Goal: Task Accomplishment & Management: Manage account settings

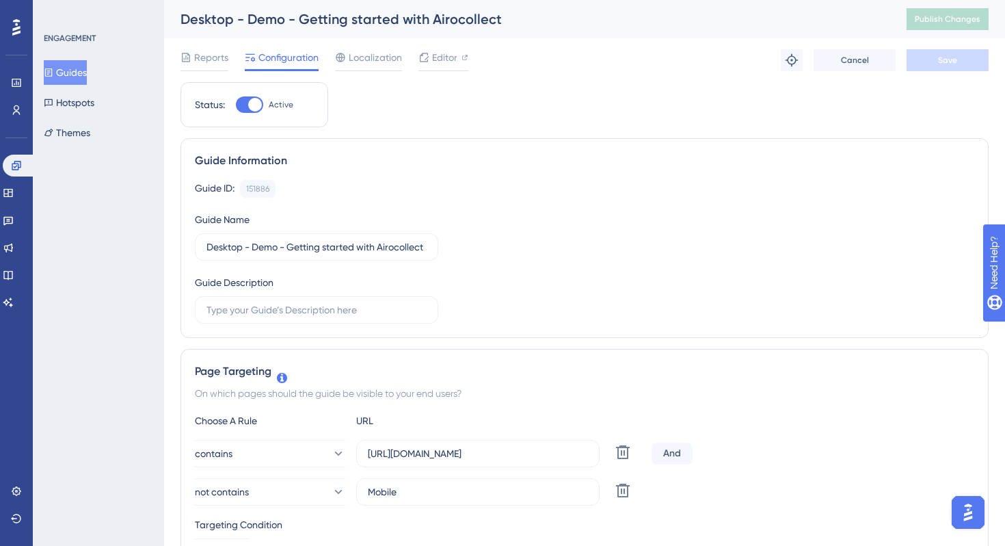
click at [11, 25] on div at bounding box center [16, 27] width 22 height 22
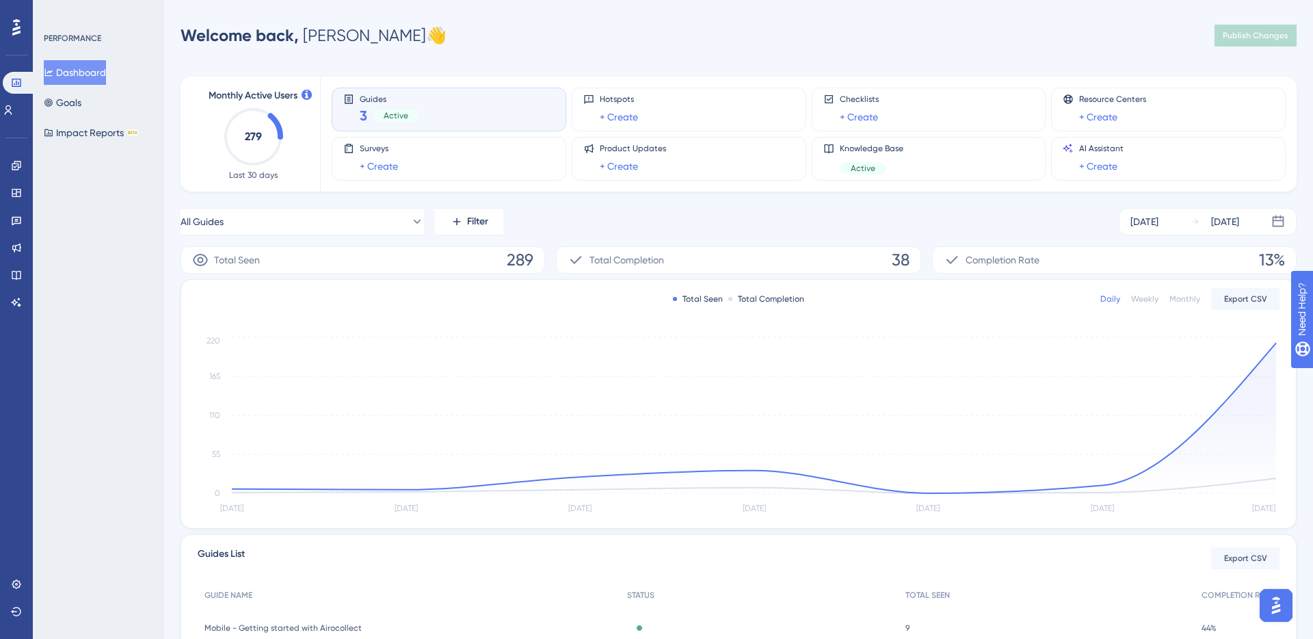
click at [540, 219] on div "All Guides Filter [DATE] [DATE]" at bounding box center [739, 221] width 1116 height 27
click at [582, 202] on div "Monthly Active Users 279 Last 30 days Guides 3 Active Hotspots + Create Checkli…" at bounding box center [739, 405] width 1116 height 691
click at [579, 212] on div "All Guides Filter [DATE] [DATE]" at bounding box center [739, 221] width 1116 height 27
click at [598, 259] on span "Total Completion" at bounding box center [626, 260] width 75 height 16
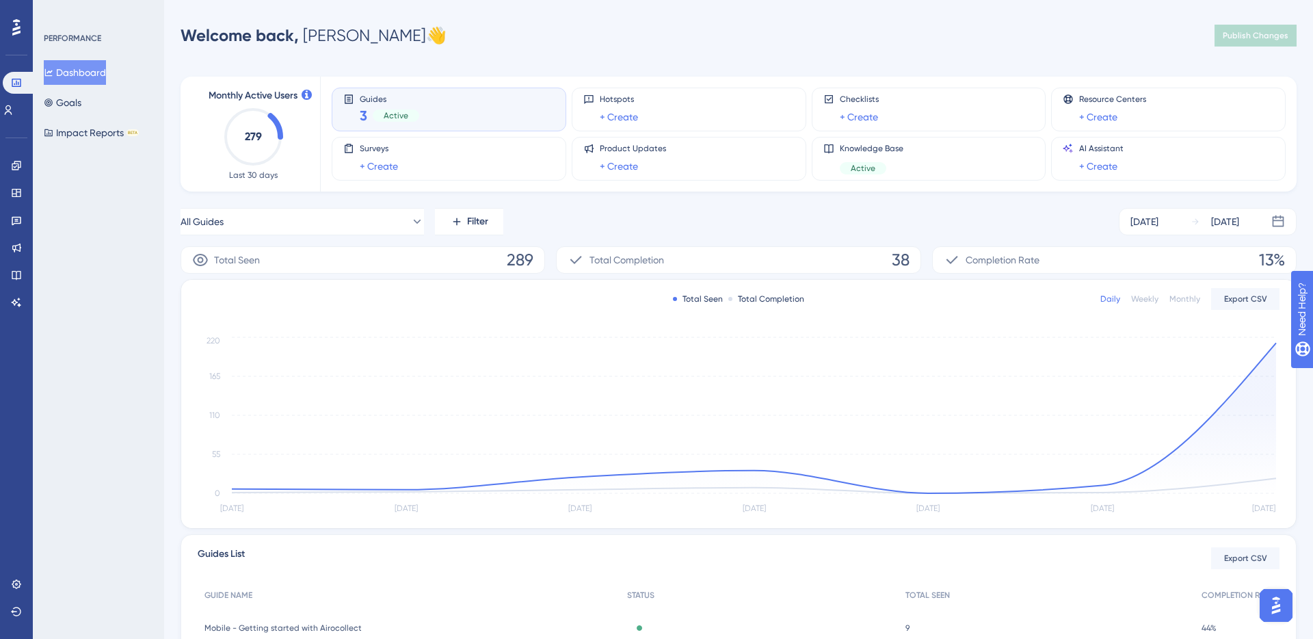
click at [627, 260] on span "Total Completion" at bounding box center [626, 260] width 75 height 16
click at [627, 226] on div "All Guides Filter [DATE] [DATE]" at bounding box center [739, 221] width 1116 height 27
click at [708, 38] on div "Welcome back, [PERSON_NAME] 👋 Publish Changes" at bounding box center [739, 35] width 1116 height 27
click at [446, 109] on div "Guides 3 Active" at bounding box center [448, 109] width 211 height 31
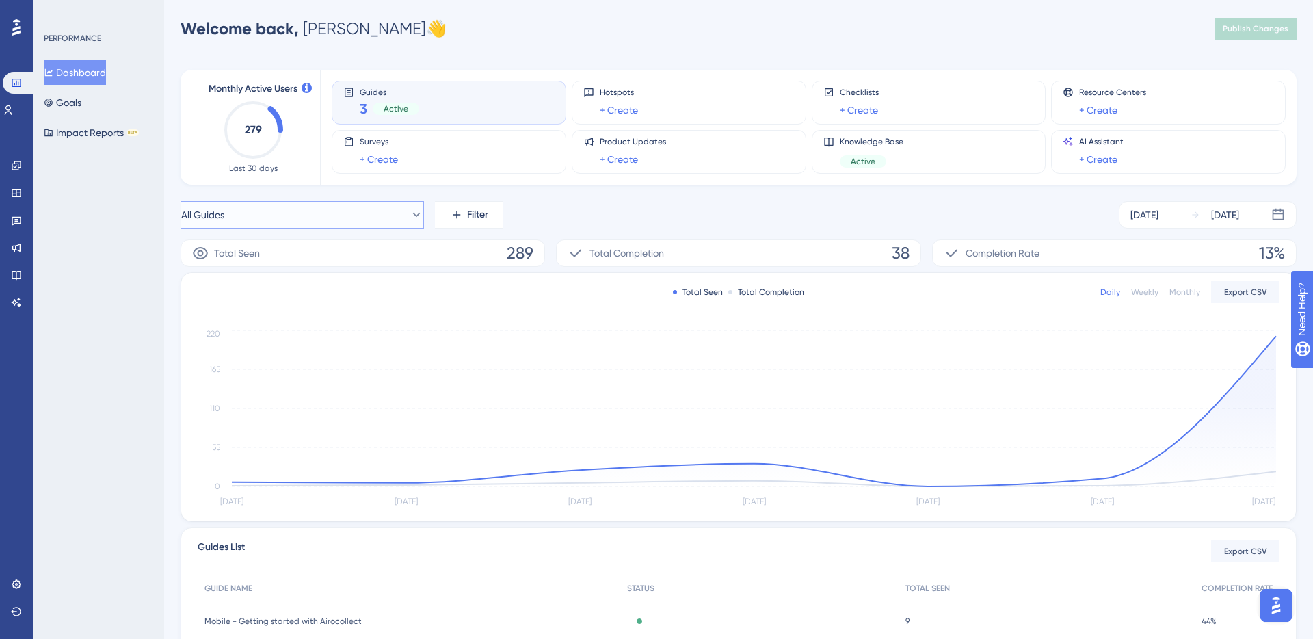
click at [410, 214] on icon at bounding box center [417, 215] width 14 height 14
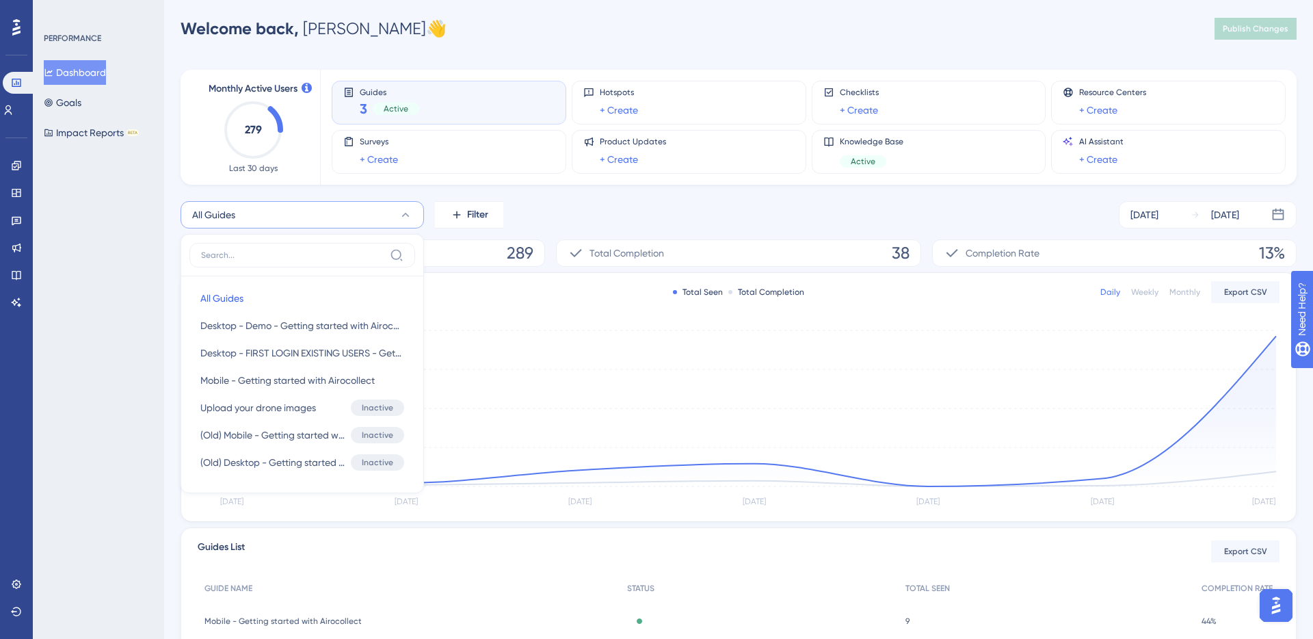
scroll to position [51, 0]
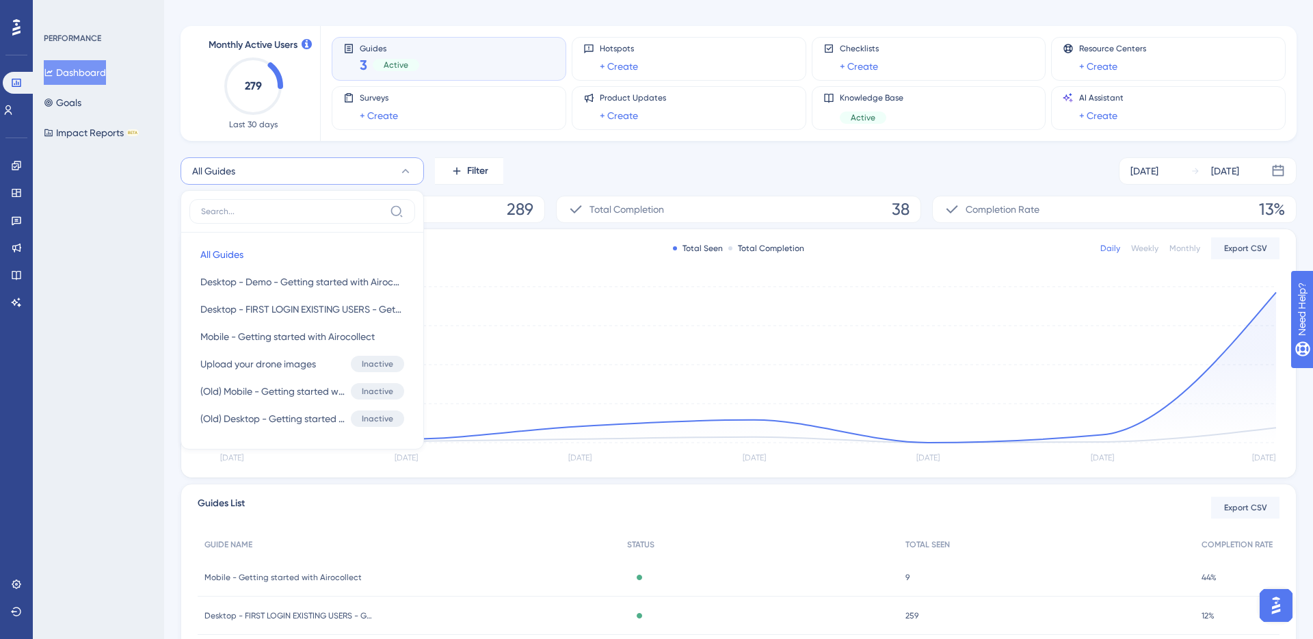
click at [556, 171] on div "All Guides All Guides All Guides Desktop - Demo - Getting started with Airocoll…" at bounding box center [739, 170] width 1116 height 27
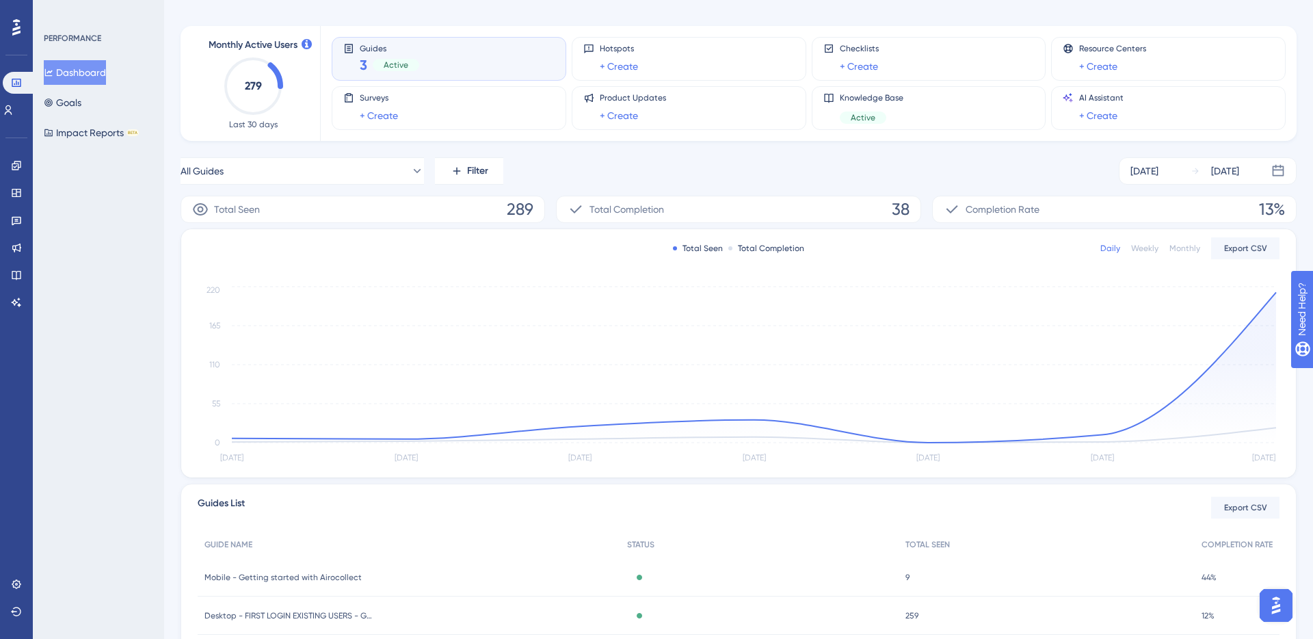
scroll to position [157, 0]
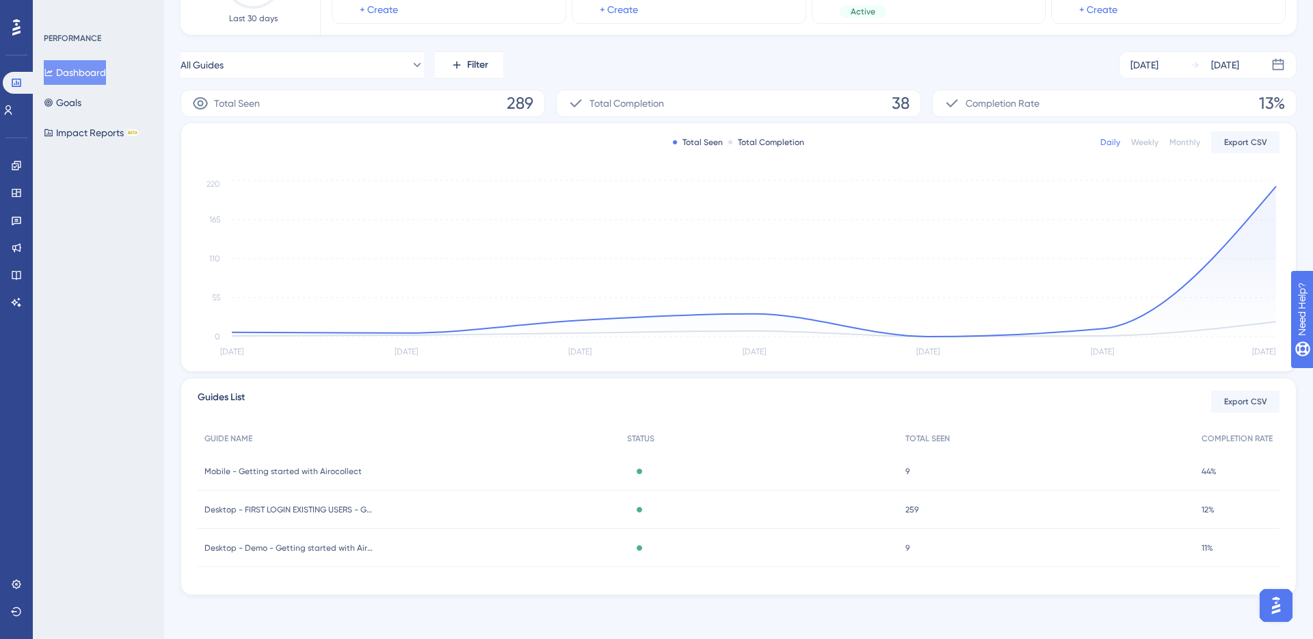
click at [529, 507] on div "Desktop - FIRST LOGIN EXISTING USERS - Getting started with Airocollect Desktop…" at bounding box center [409, 509] width 423 height 38
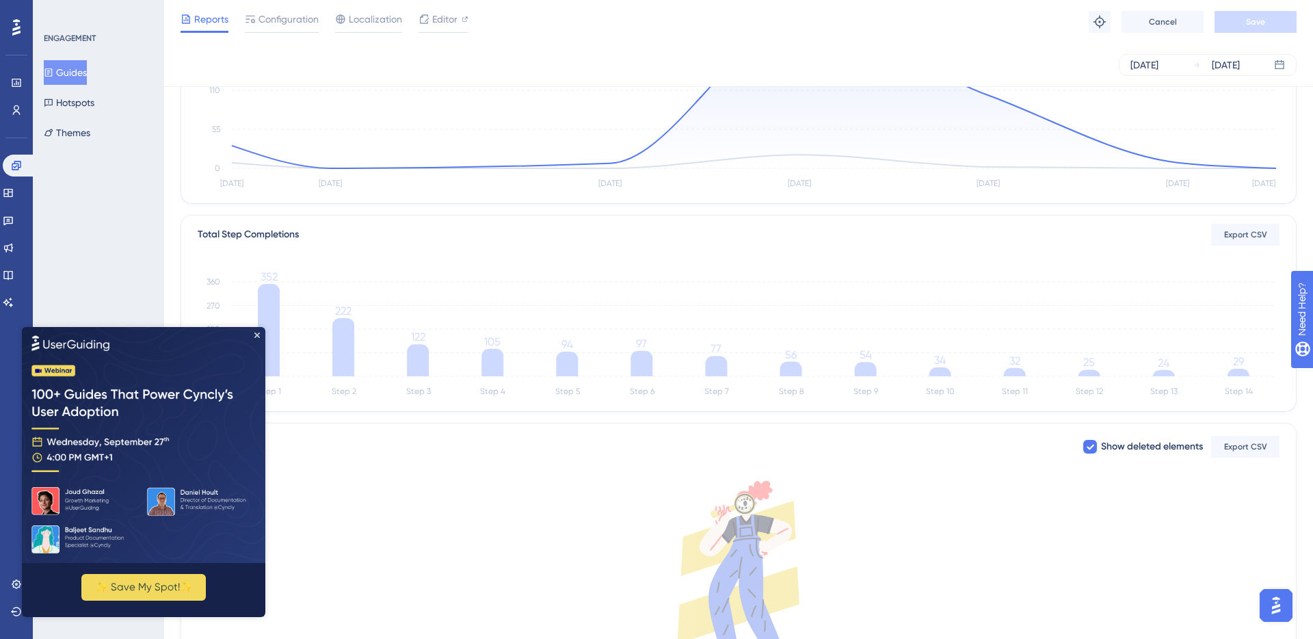
scroll to position [207, 0]
click at [259, 334] on icon "Close Preview" at bounding box center [256, 334] width 5 height 5
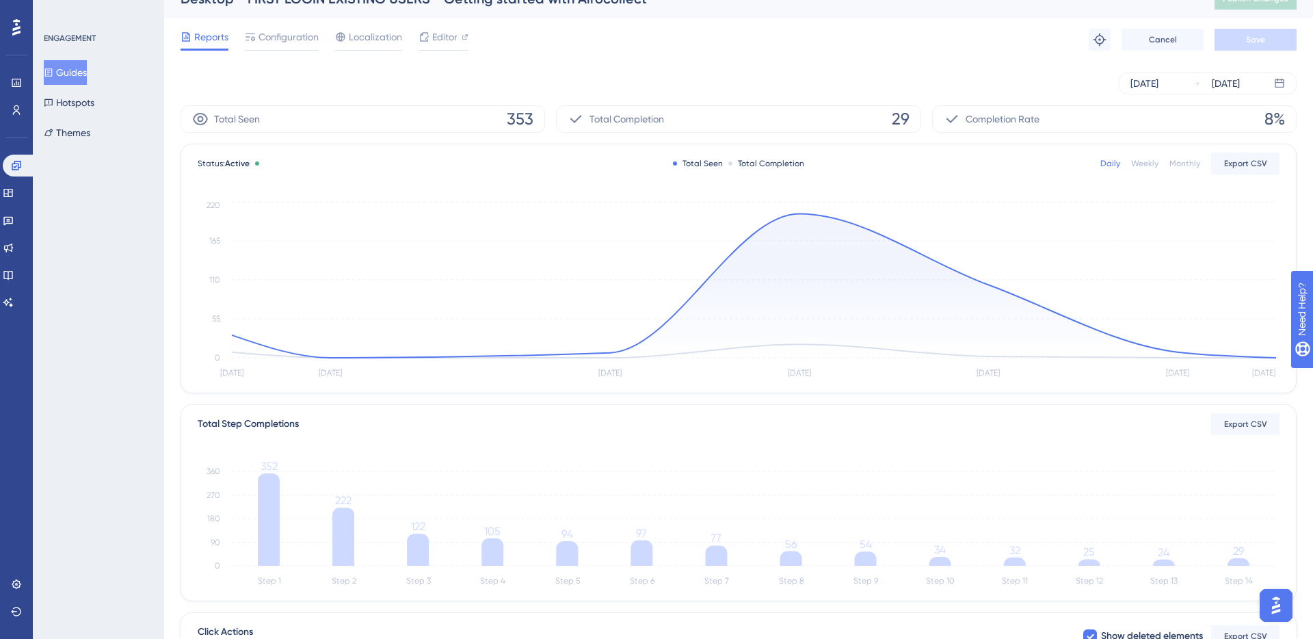
scroll to position [0, 0]
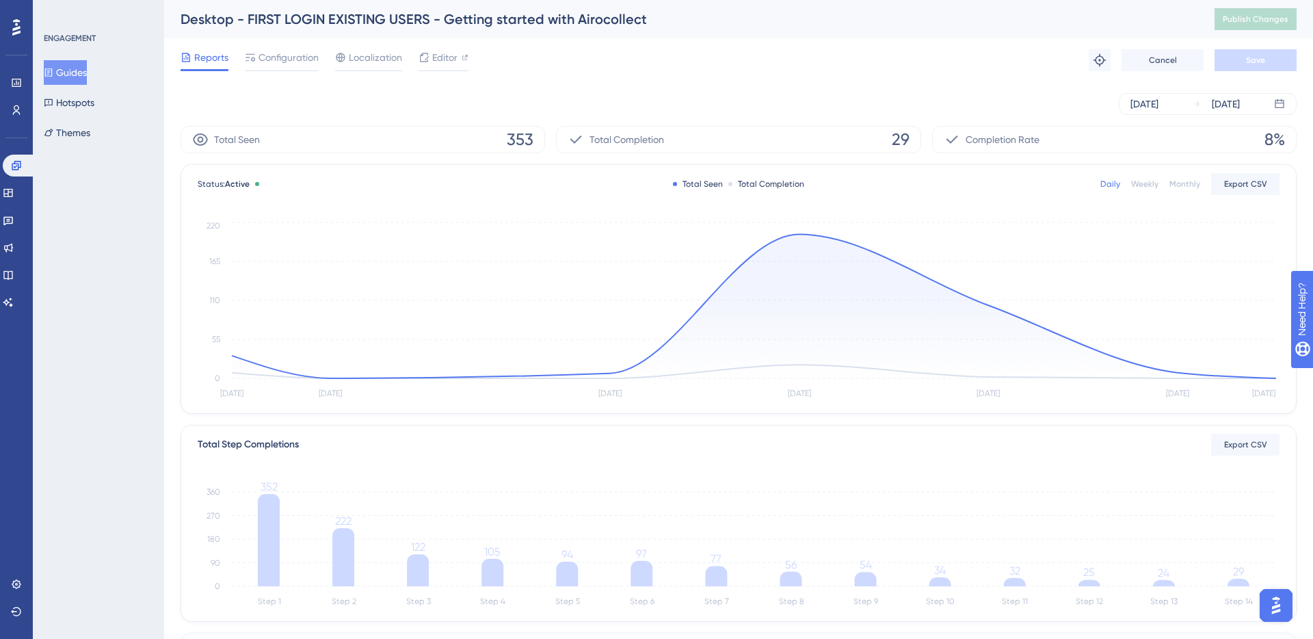
click at [547, 68] on div "Reports Configuration Localization Editor Troubleshoot Cancel Save" at bounding box center [739, 60] width 1116 height 44
click at [559, 61] on div "Reports Configuration Localization Editor Troubleshoot Cancel Save" at bounding box center [739, 60] width 1116 height 44
click at [198, 95] on div "[DATE] [DATE]" at bounding box center [739, 104] width 1116 height 22
click at [16, 162] on icon at bounding box center [16, 165] width 11 height 11
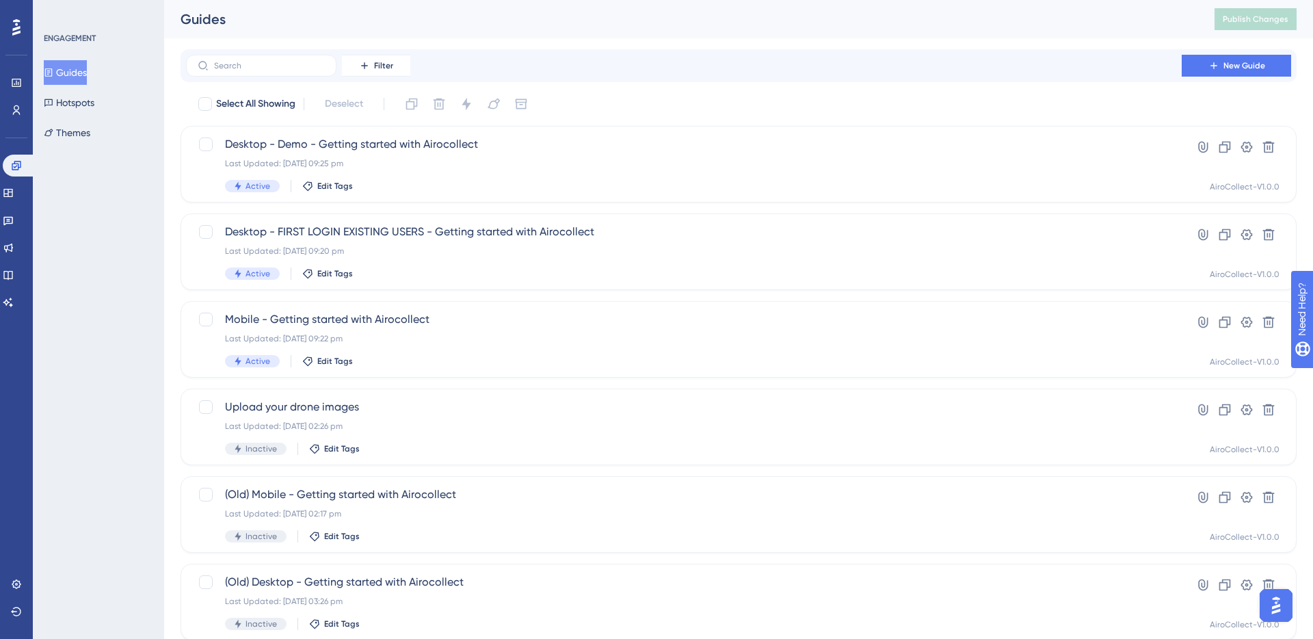
click at [66, 67] on button "Guides" at bounding box center [65, 72] width 43 height 25
click at [345, 23] on div "Guides" at bounding box center [681, 19] width 1000 height 19
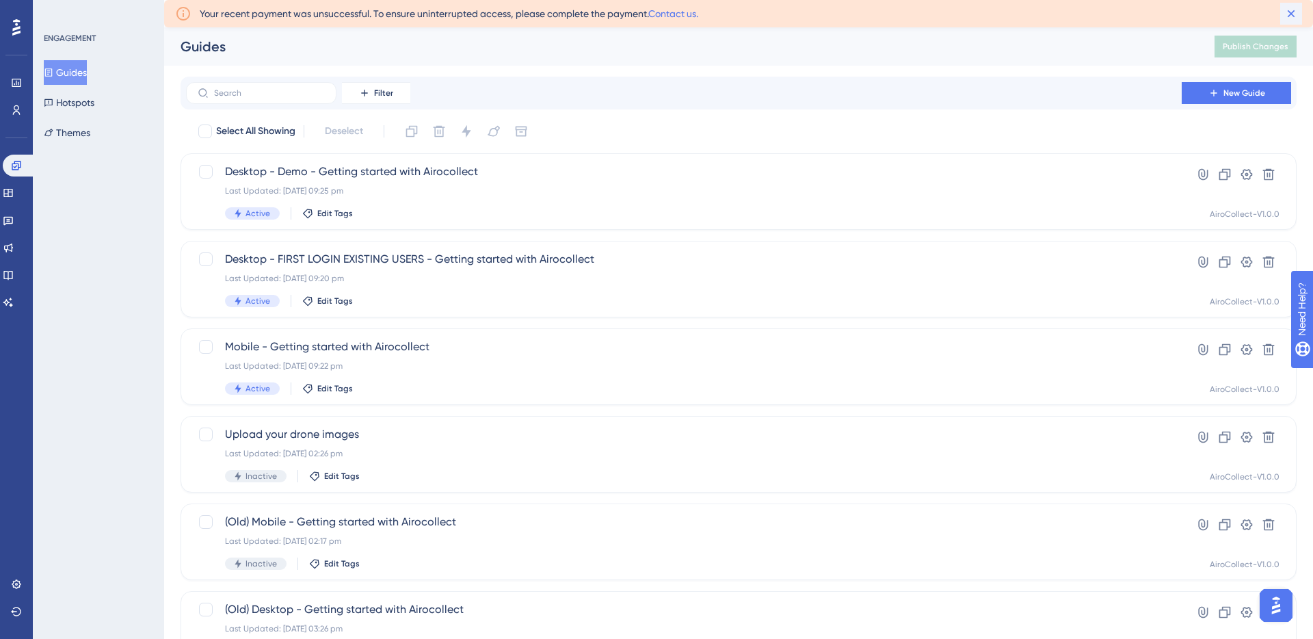
click at [1292, 7] on icon at bounding box center [1291, 14] width 14 height 14
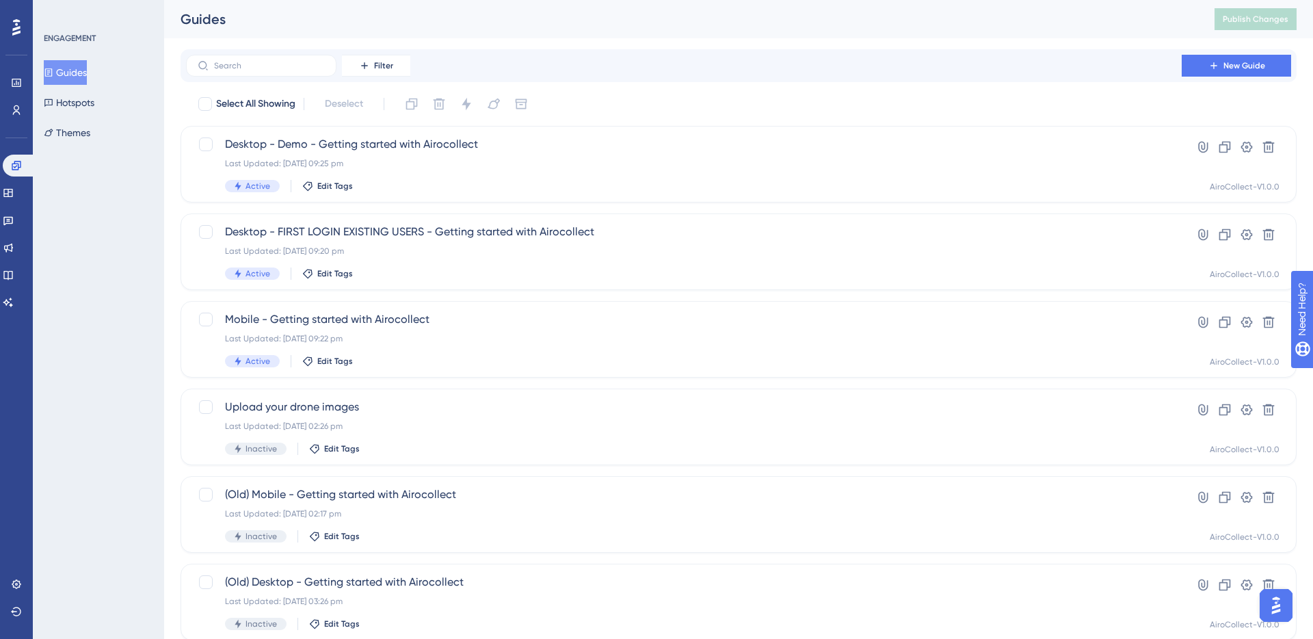
click at [52, 183] on div "ENGAGEMENT Guides Hotspots Themes" at bounding box center [98, 319] width 131 height 639
click at [14, 80] on icon at bounding box center [16, 82] width 11 height 11
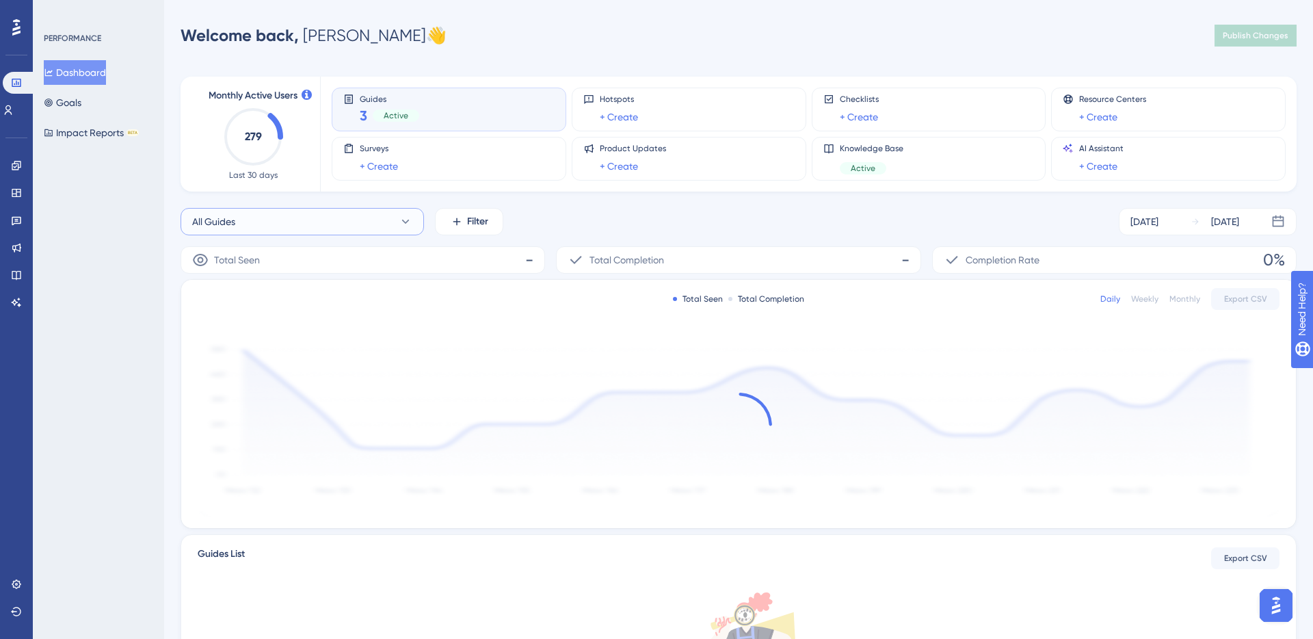
click at [332, 215] on button "All Guides" at bounding box center [302, 221] width 243 height 27
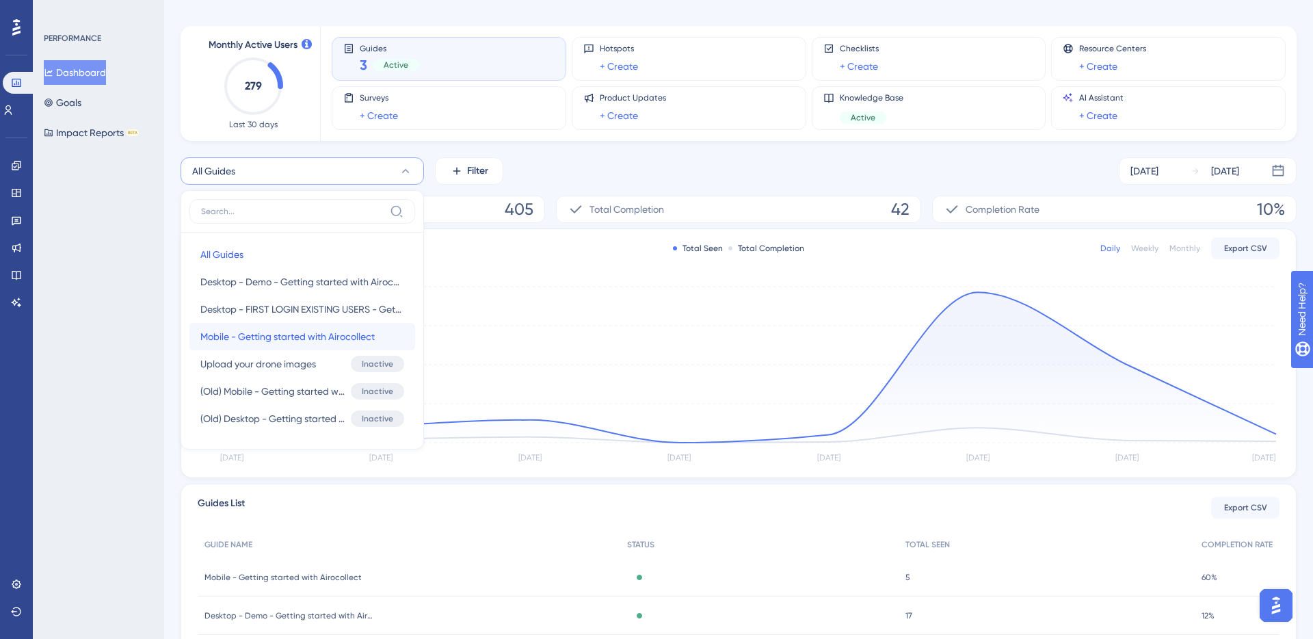
click at [306, 336] on span "Mobile - Getting started with Airocollect" at bounding box center [287, 336] width 174 height 16
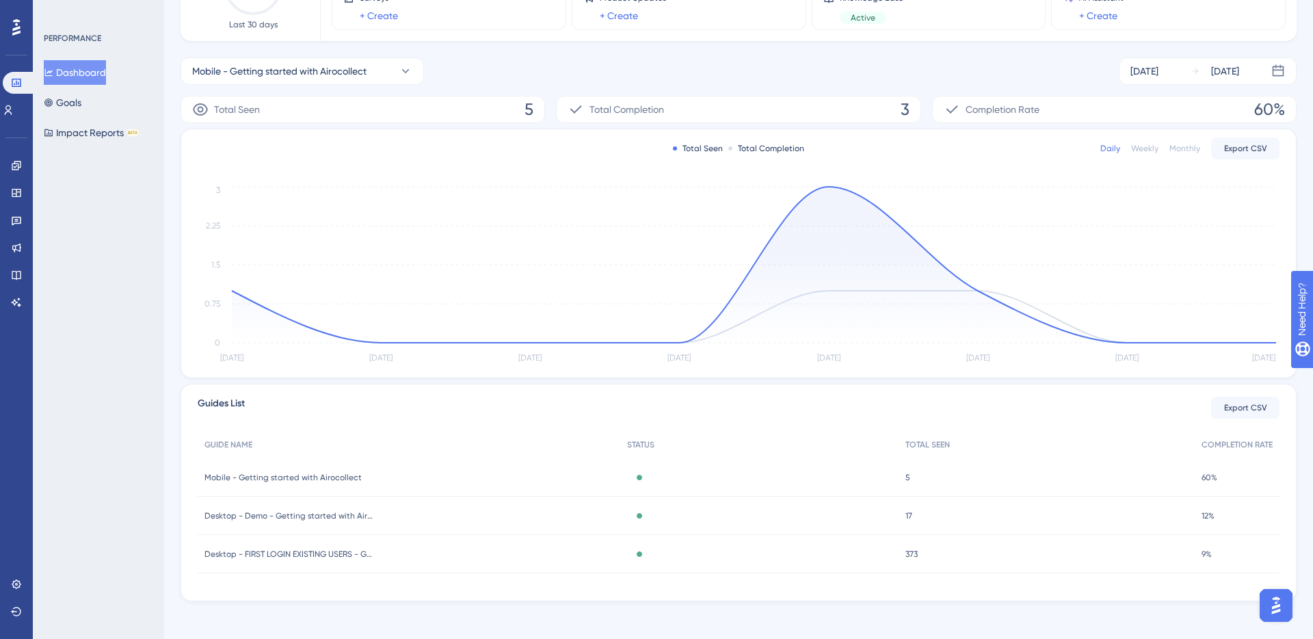
scroll to position [155, 0]
click at [305, 469] on span "Mobile - Getting started with Airocollect" at bounding box center [282, 472] width 157 height 11
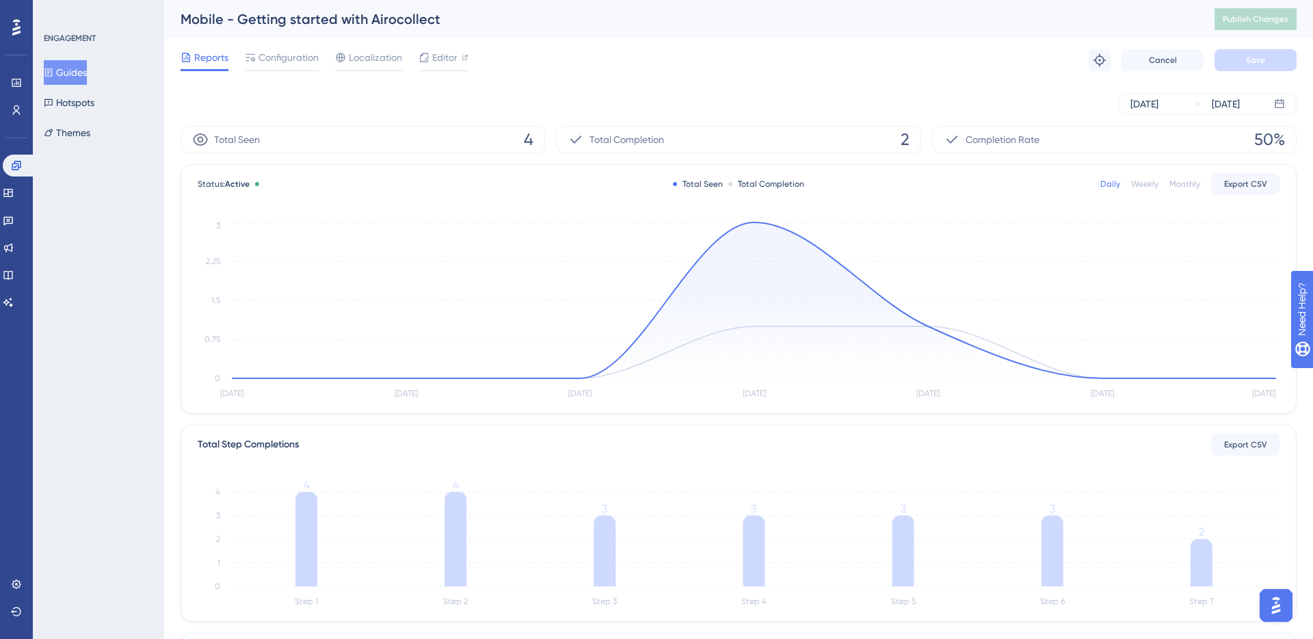
click at [73, 72] on button "Guides" at bounding box center [65, 72] width 43 height 25
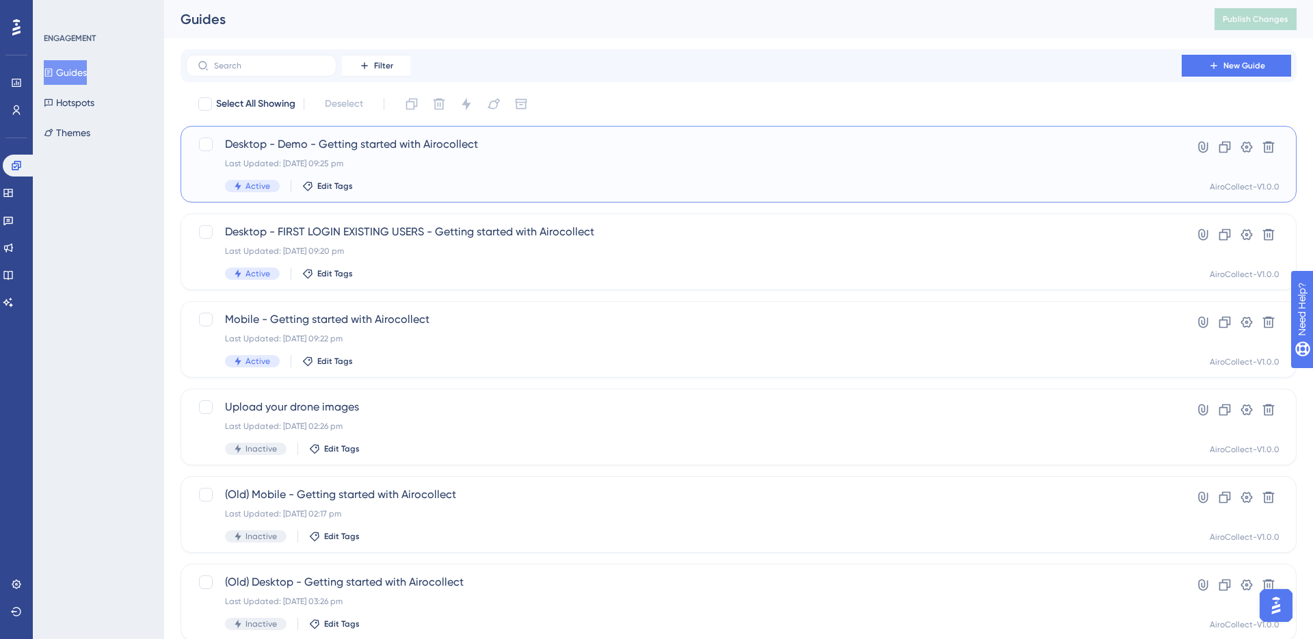
click at [367, 153] on div "Desktop - Demo - Getting started with Airocollect Last Updated: 14 Sept 2025 09…" at bounding box center [684, 164] width 918 height 56
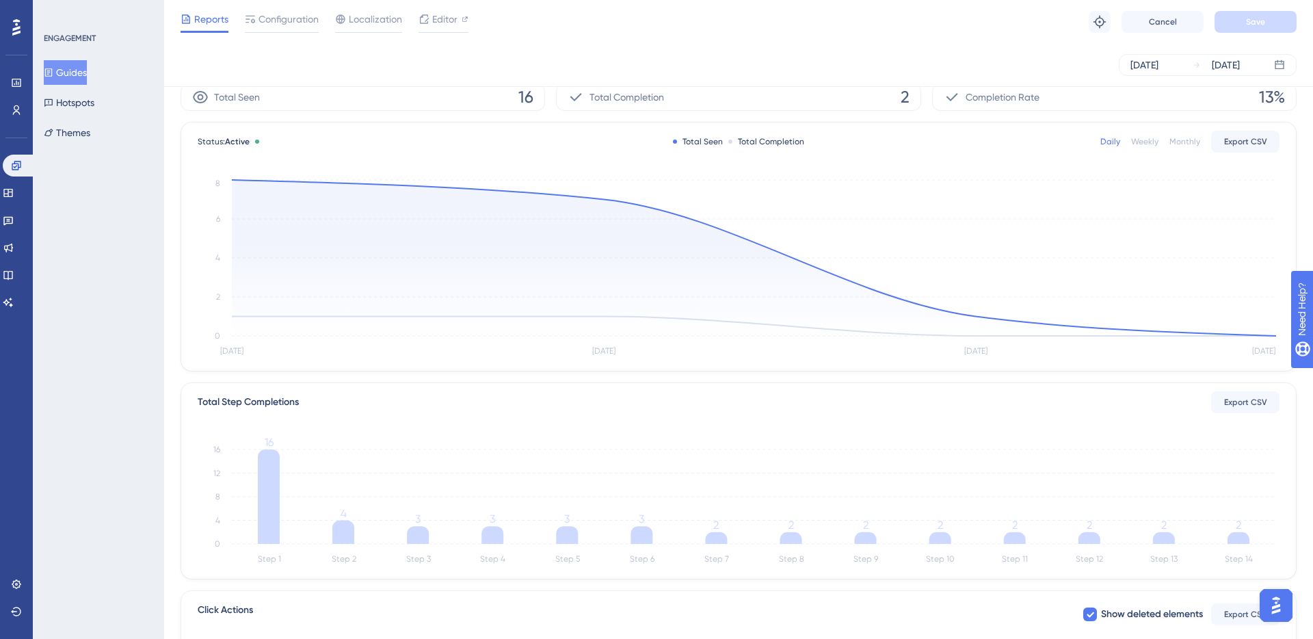
scroll to position [57, 0]
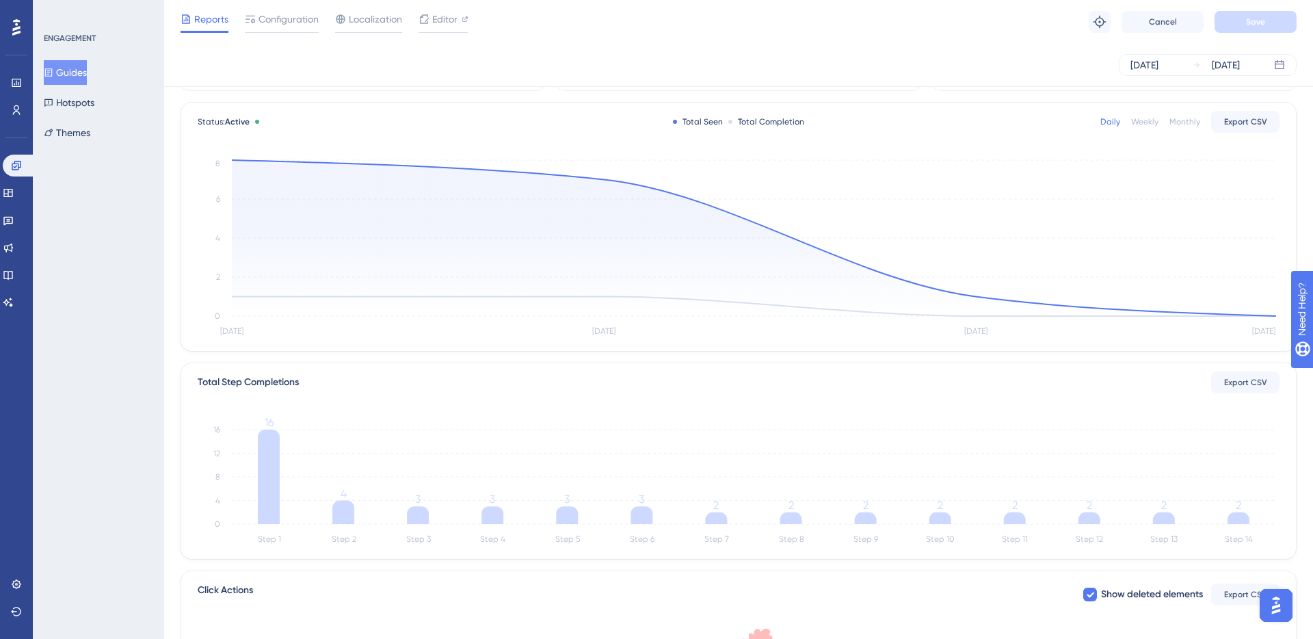
click at [349, 364] on div "Total Step Completions Export CSV Step 1 Step 2 Step 3 Step 4 Step 5 Step 6 Ste…" at bounding box center [738, 461] width 1115 height 196
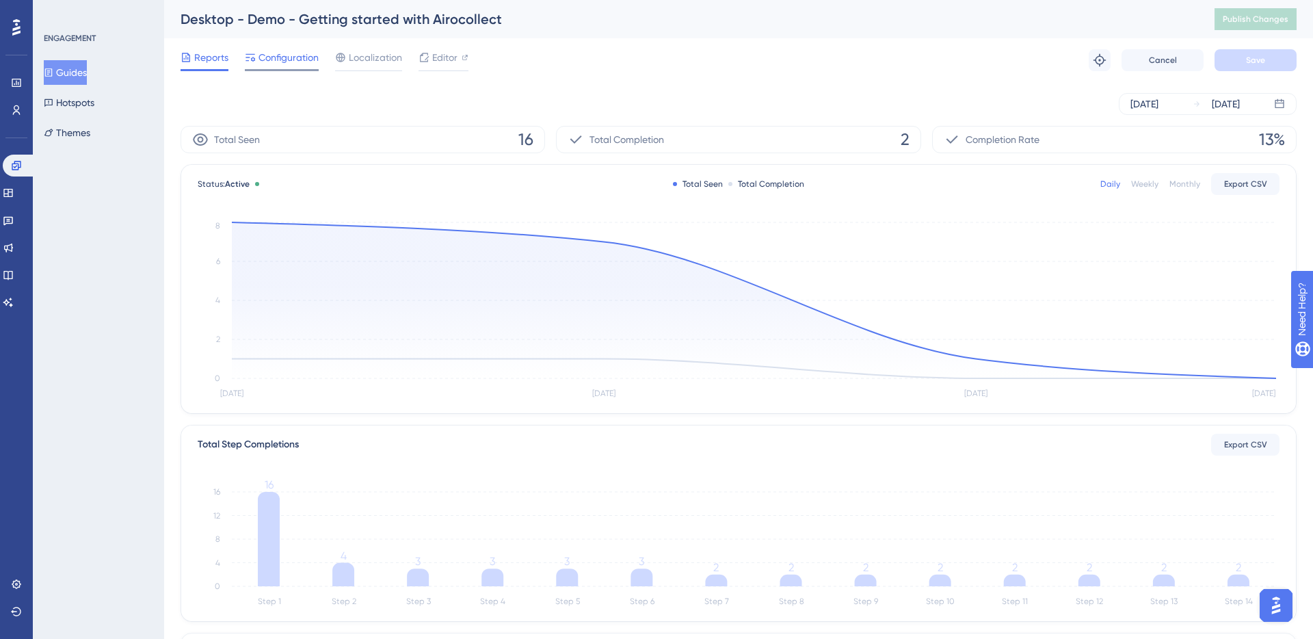
click at [280, 64] on span "Configuration" at bounding box center [288, 57] width 60 height 16
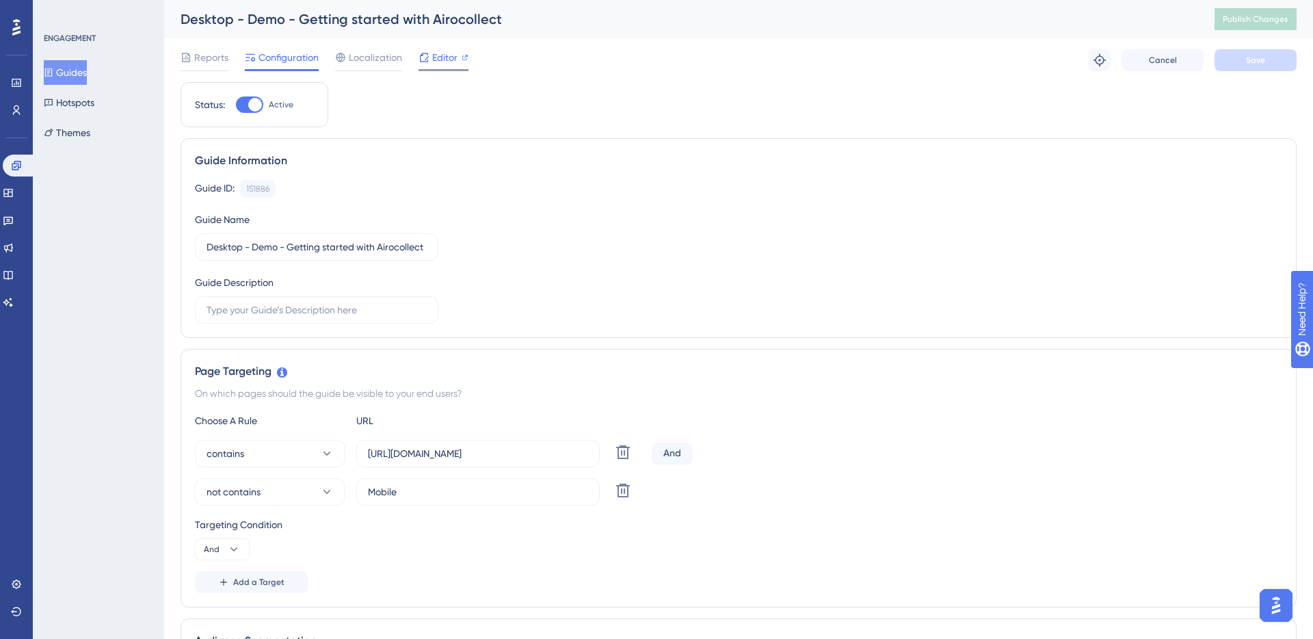
click at [441, 60] on span "Editor" at bounding box center [444, 57] width 25 height 16
click at [457, 187] on div "Guide ID: 151886 Copy" at bounding box center [738, 189] width 1087 height 18
click at [265, 57] on span "Configuration" at bounding box center [288, 57] width 60 height 16
click at [53, 70] on icon at bounding box center [49, 73] width 10 height 10
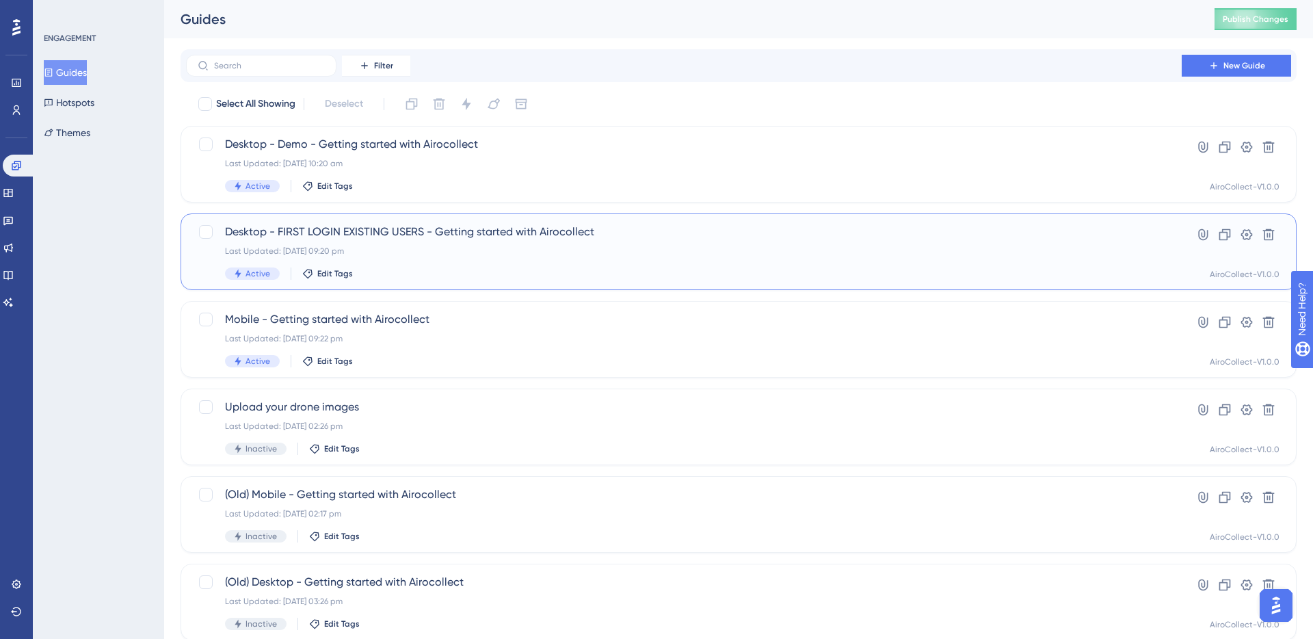
click at [334, 249] on div "Last Updated: [DATE] 09:20 pm" at bounding box center [684, 251] width 918 height 11
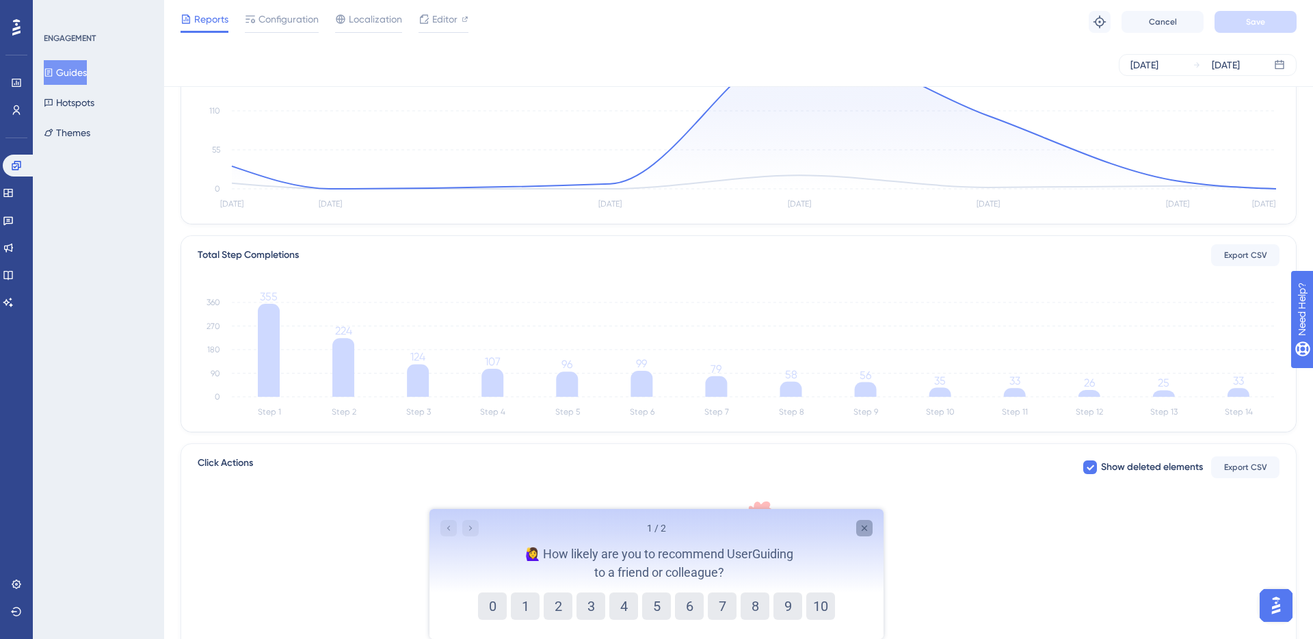
click at [865, 529] on icon "Close survey" at bounding box center [864, 527] width 5 height 5
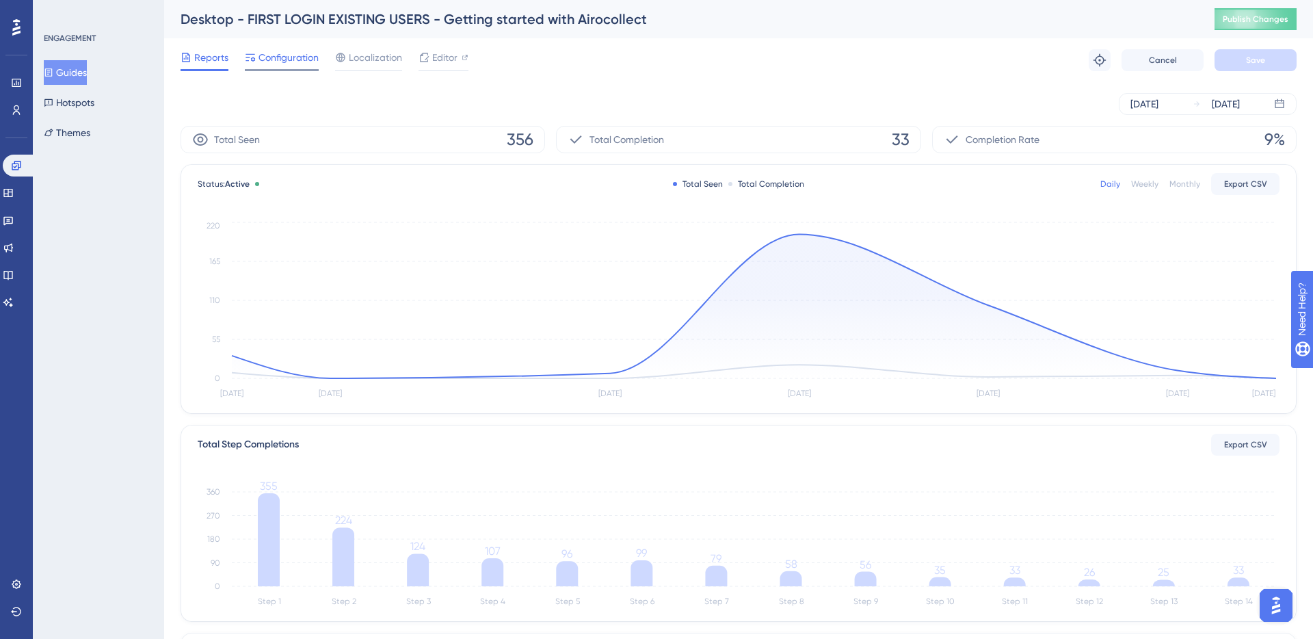
click at [265, 64] on span "Configuration" at bounding box center [288, 57] width 60 height 16
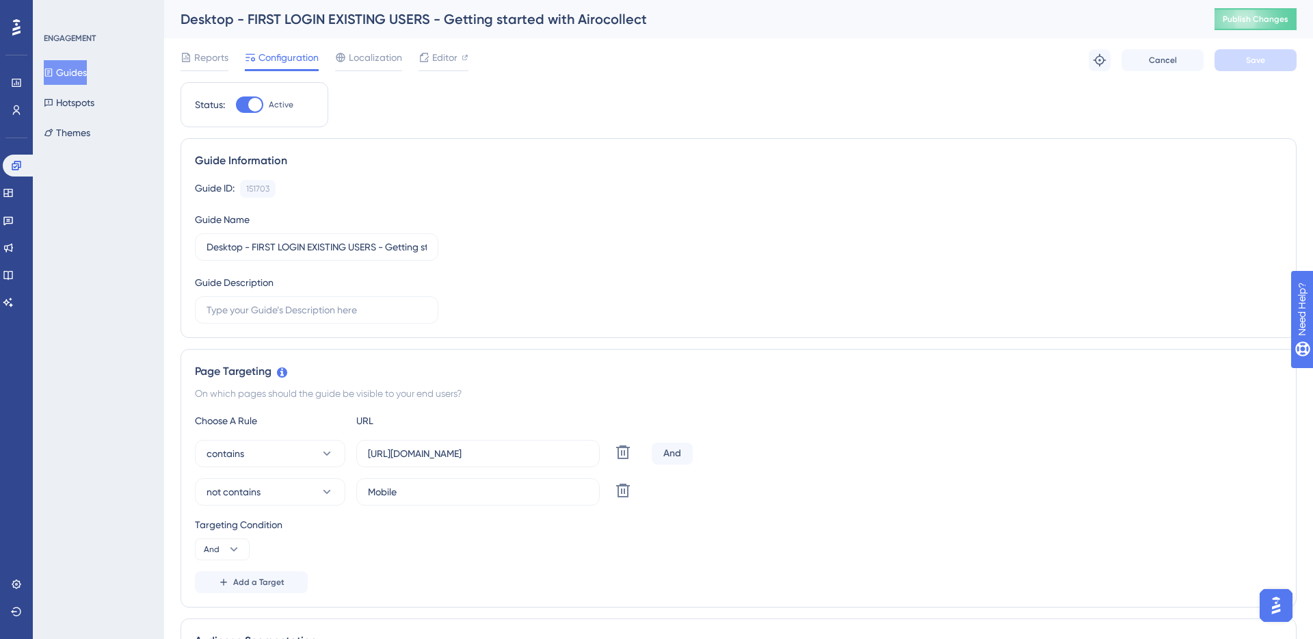
click at [74, 71] on button "Guides" at bounding box center [65, 72] width 43 height 25
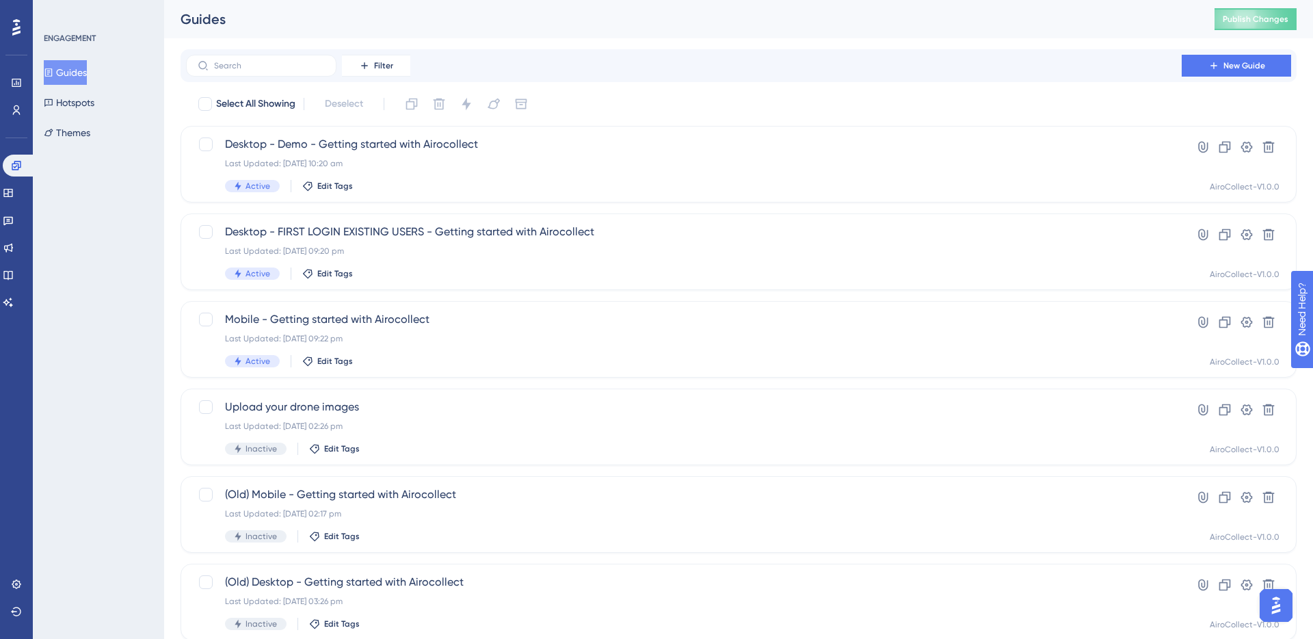
click at [83, 74] on button "Guides" at bounding box center [65, 72] width 43 height 25
click at [18, 164] on icon at bounding box center [16, 165] width 9 height 9
click at [1248, 23] on span "Publish Changes" at bounding box center [1256, 19] width 66 height 11
click at [348, 233] on span "Desktop - FIRST LOGIN EXISTING USERS - Getting started with Airocollect" at bounding box center [684, 232] width 918 height 16
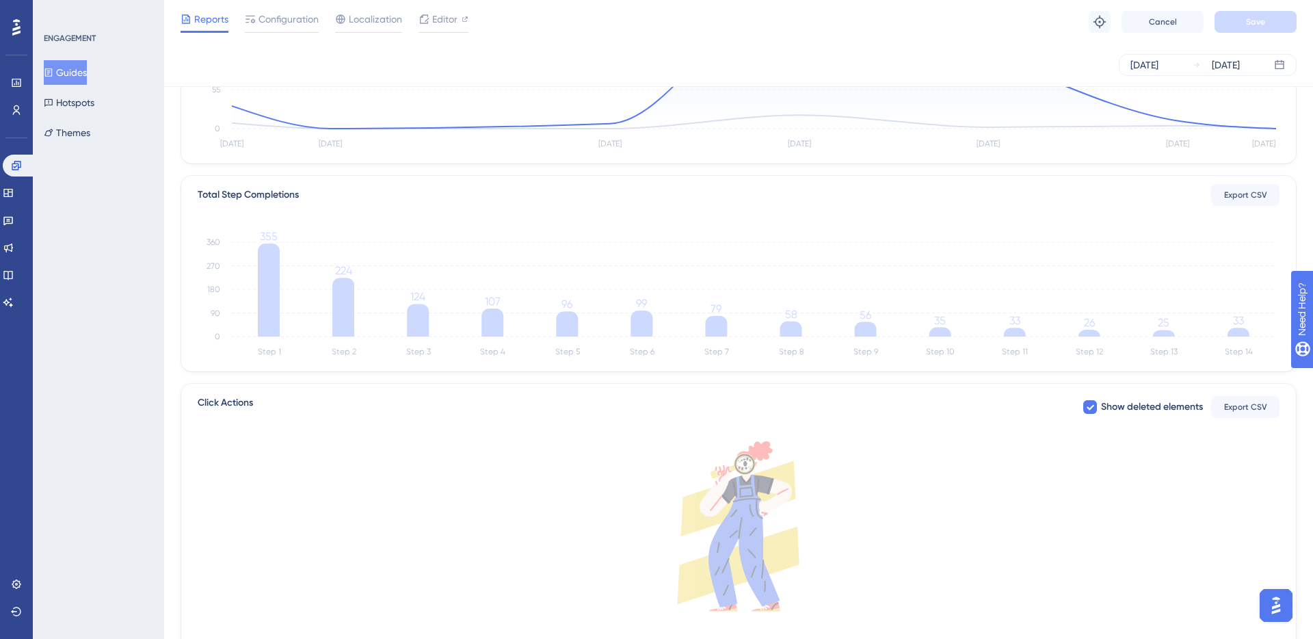
scroll to position [316, 0]
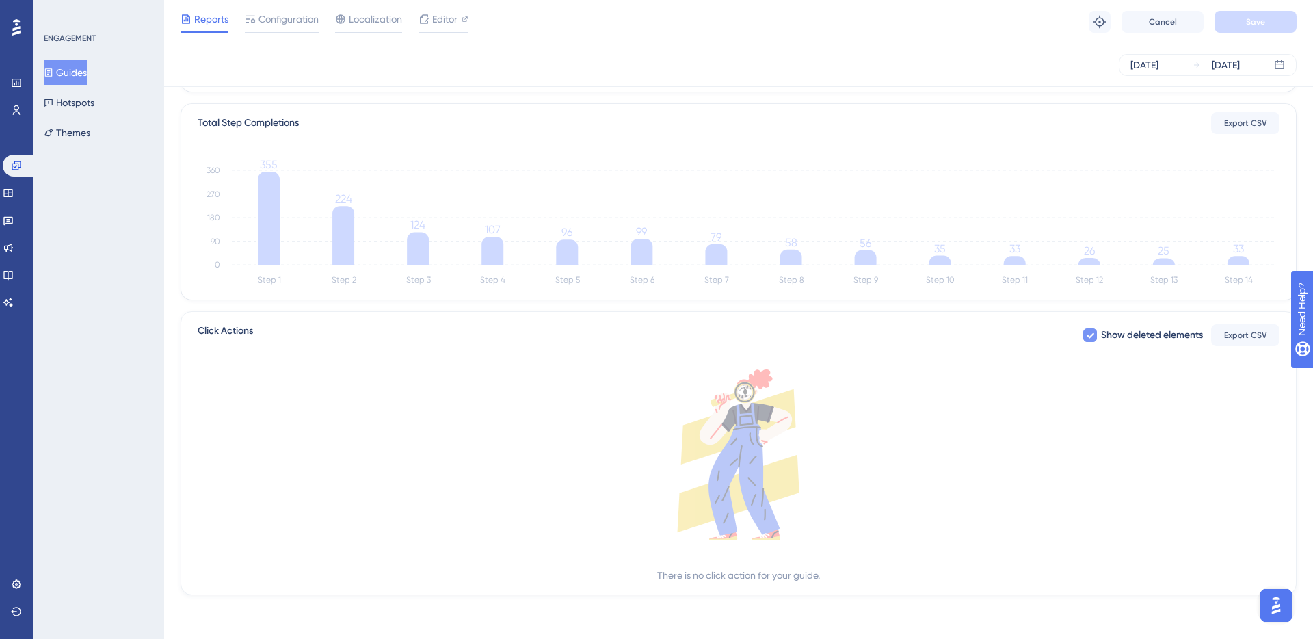
click at [1093, 336] on div at bounding box center [1090, 335] width 14 height 14
click at [1091, 336] on div at bounding box center [1090, 335] width 14 height 14
checkbox input "true"
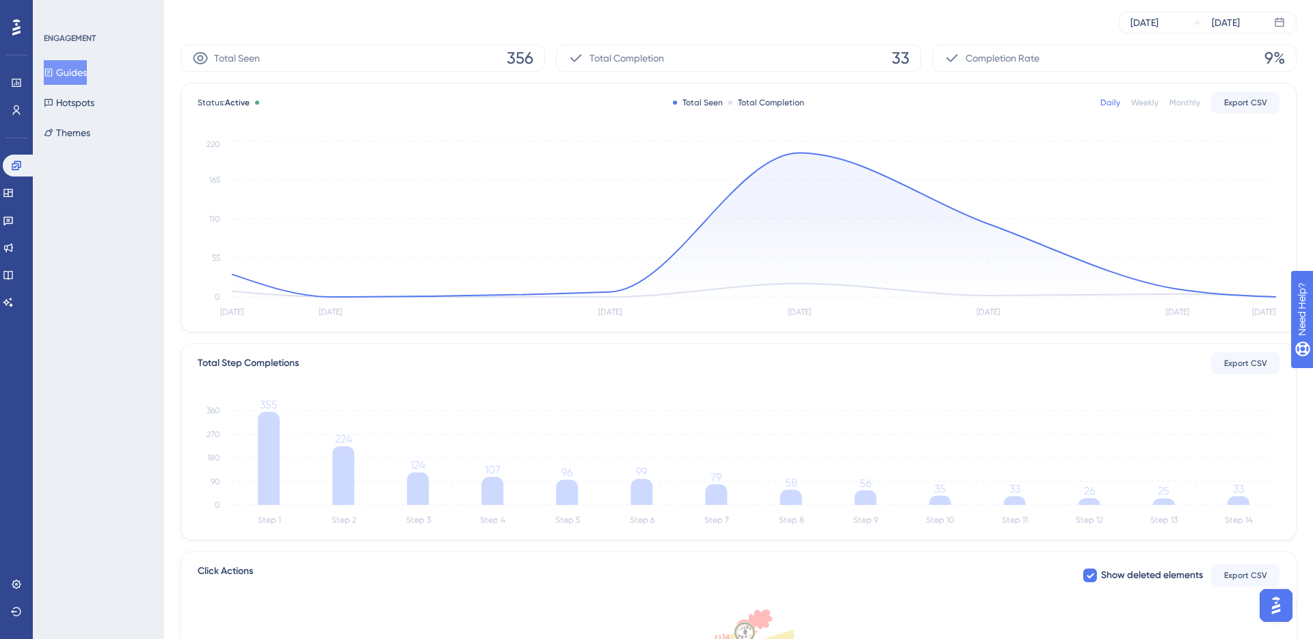
scroll to position [0, 0]
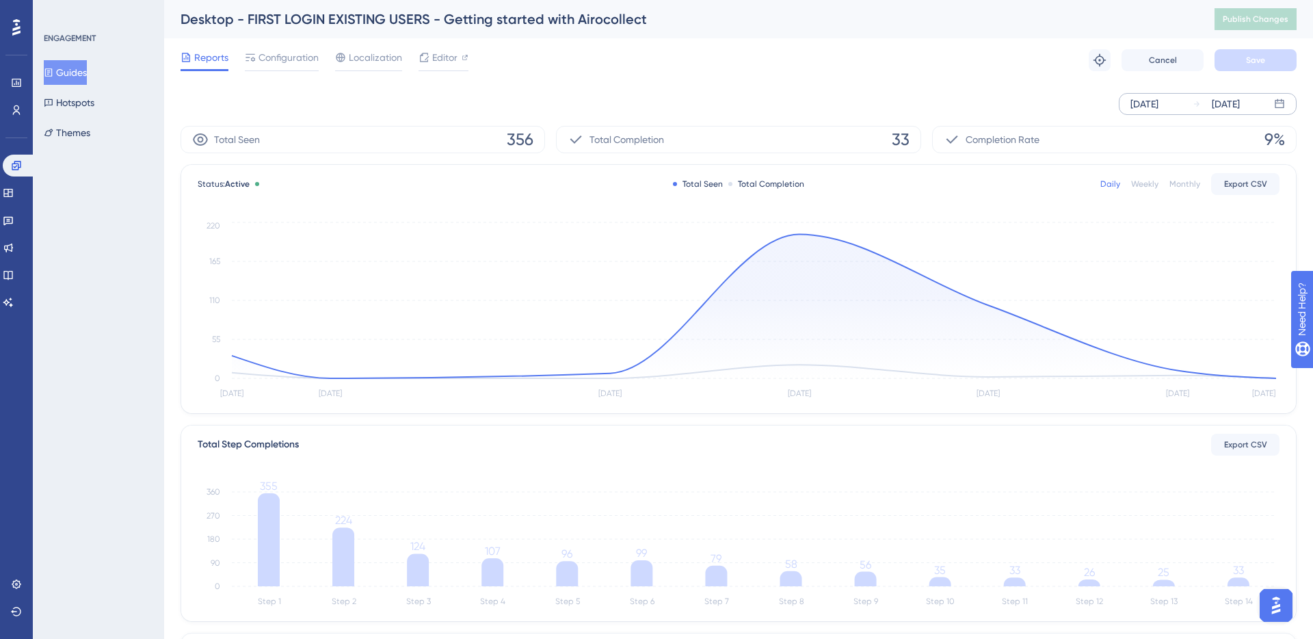
click at [1158, 109] on div "[DATE]" at bounding box center [1144, 104] width 28 height 16
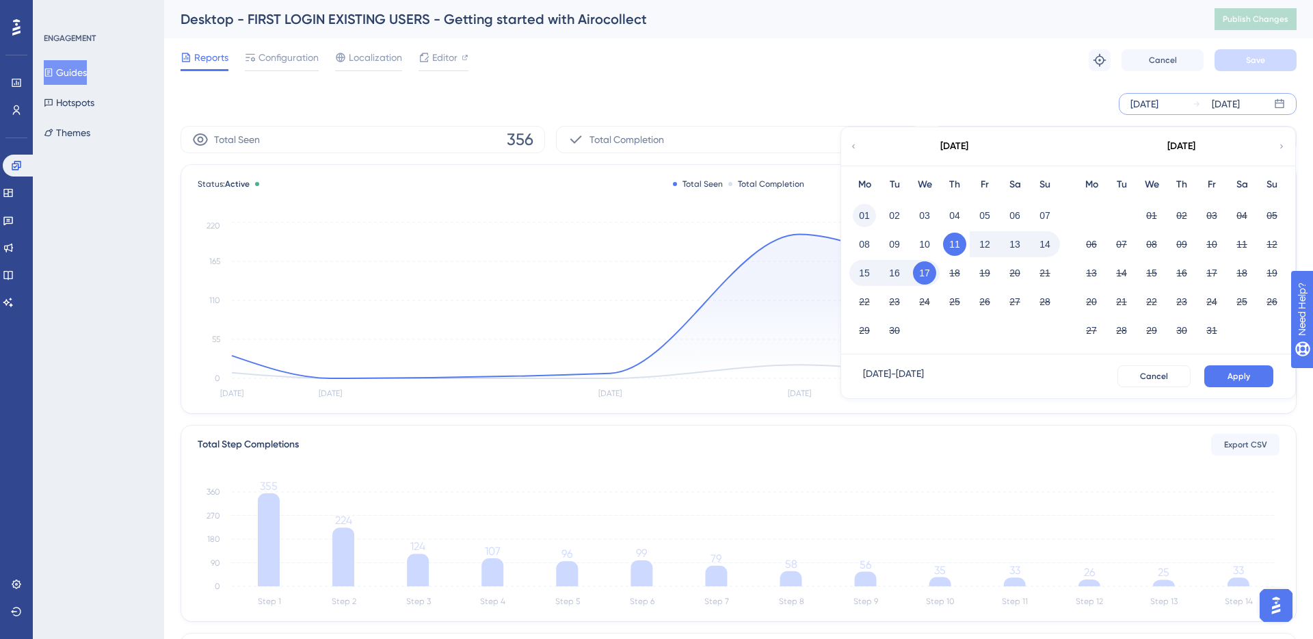
click at [864, 212] on button "01" at bounding box center [864, 215] width 23 height 23
click at [1243, 383] on button "Apply" at bounding box center [1238, 376] width 69 height 22
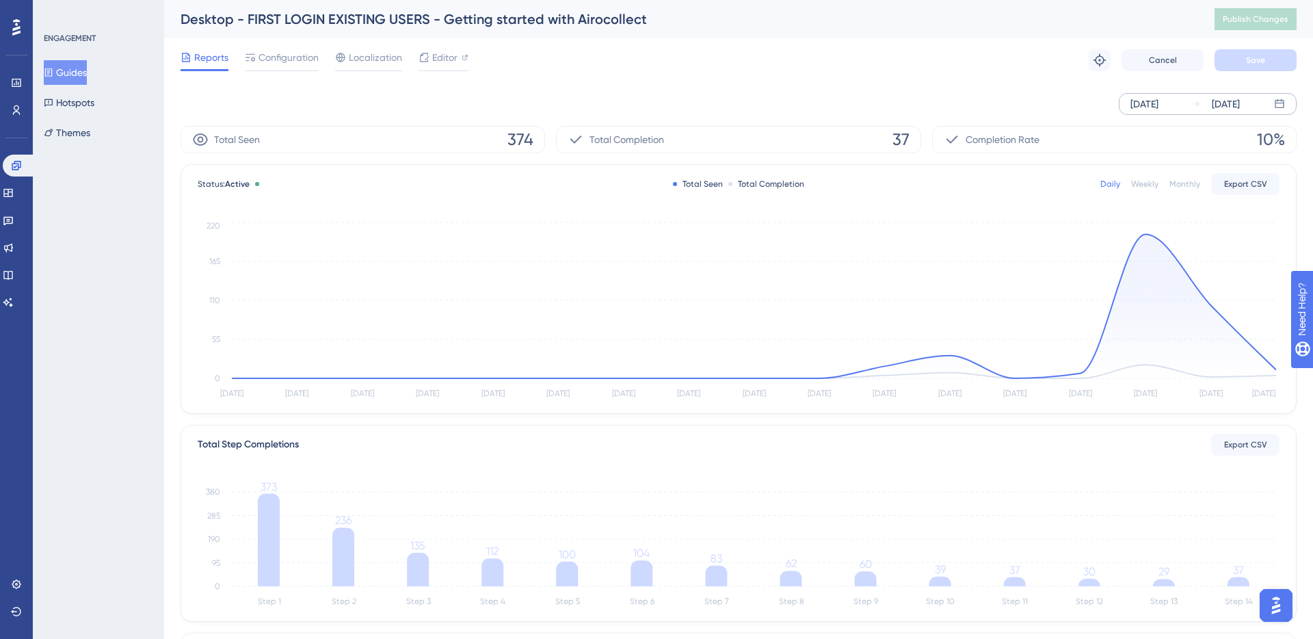
click at [933, 58] on div "Reports Configuration Localization Editor Troubleshoot Cancel Save" at bounding box center [739, 60] width 1116 height 44
click at [934, 57] on div "Reports Configuration Localization Editor Troubleshoot Cancel Save" at bounding box center [739, 60] width 1116 height 44
drag, startPoint x: 934, startPoint y: 57, endPoint x: 943, endPoint y: 62, distance: 10.4
click at [943, 62] on div "Reports Configuration Localization Editor Troubleshoot Cancel Save" at bounding box center [739, 60] width 1116 height 44
drag, startPoint x: 943, startPoint y: 62, endPoint x: 945, endPoint y: 79, distance: 17.2
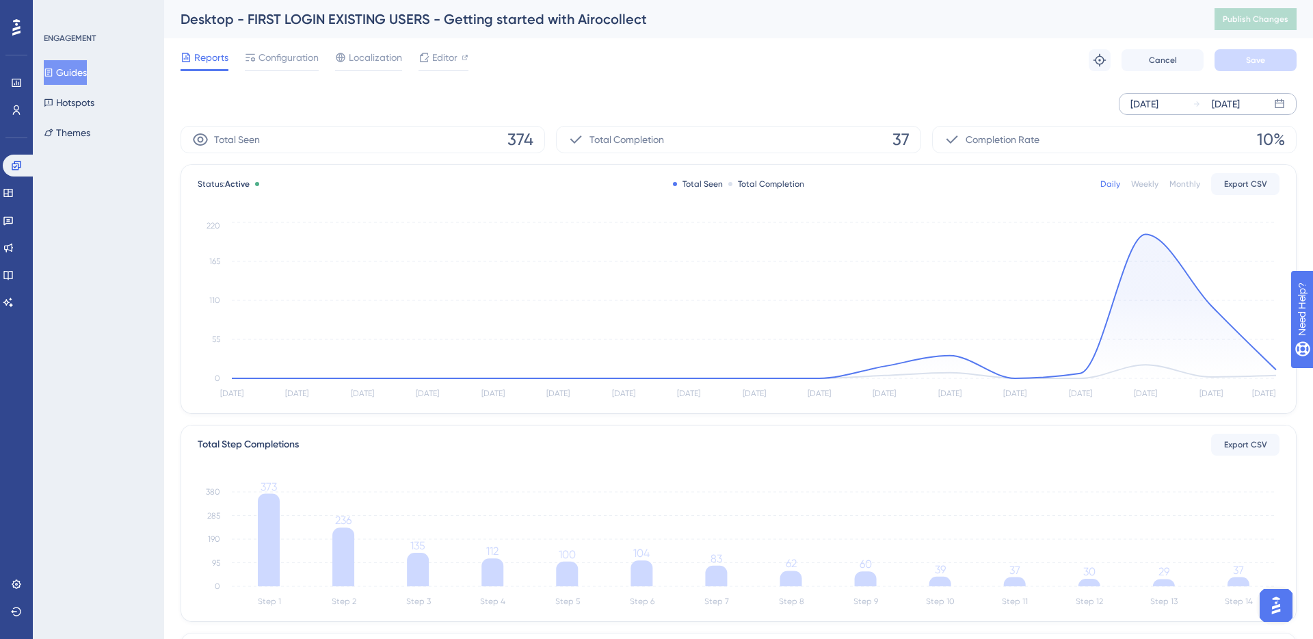
click at [657, 62] on div "Reports Configuration Localization Editor Troubleshoot Cancel Save" at bounding box center [739, 60] width 1116 height 44
